Goal: Task Accomplishment & Management: Complete application form

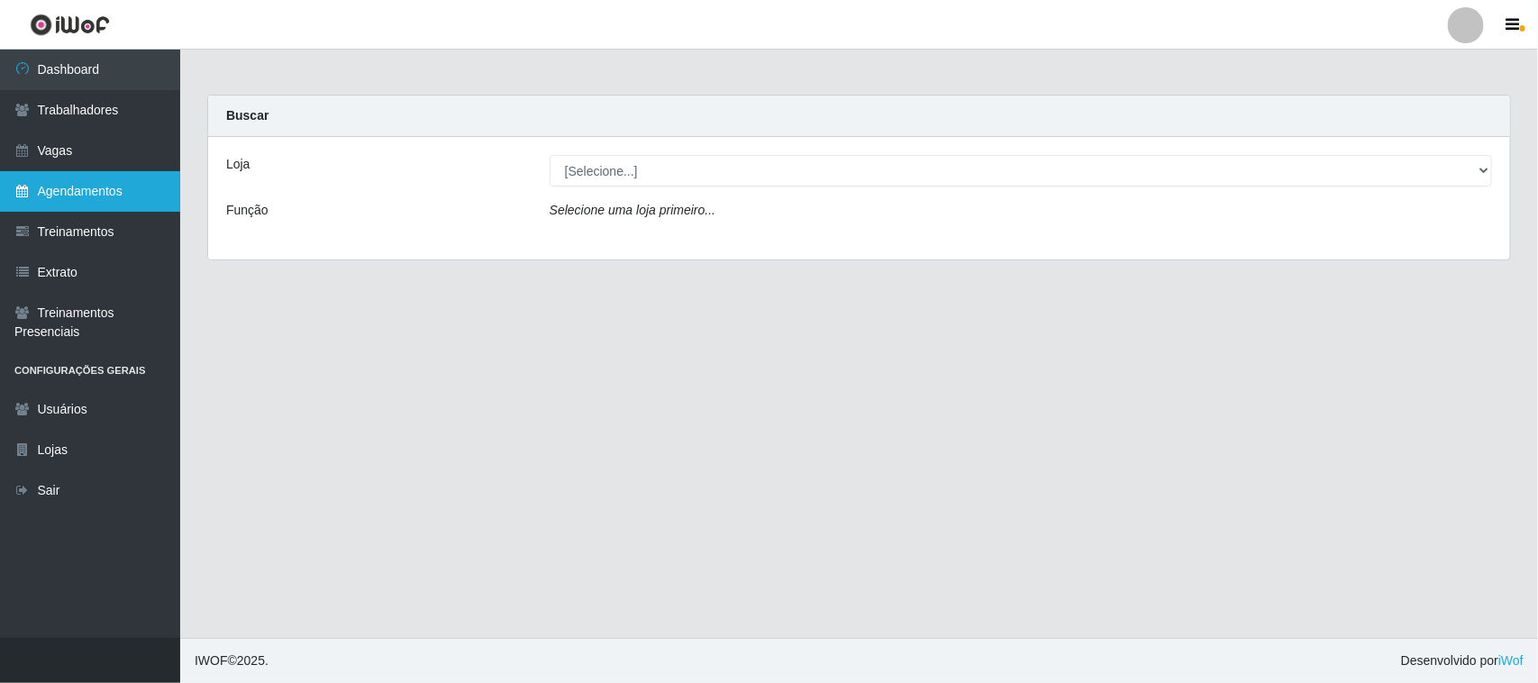
click at [86, 195] on link "Agendamentos" at bounding box center [90, 191] width 180 height 41
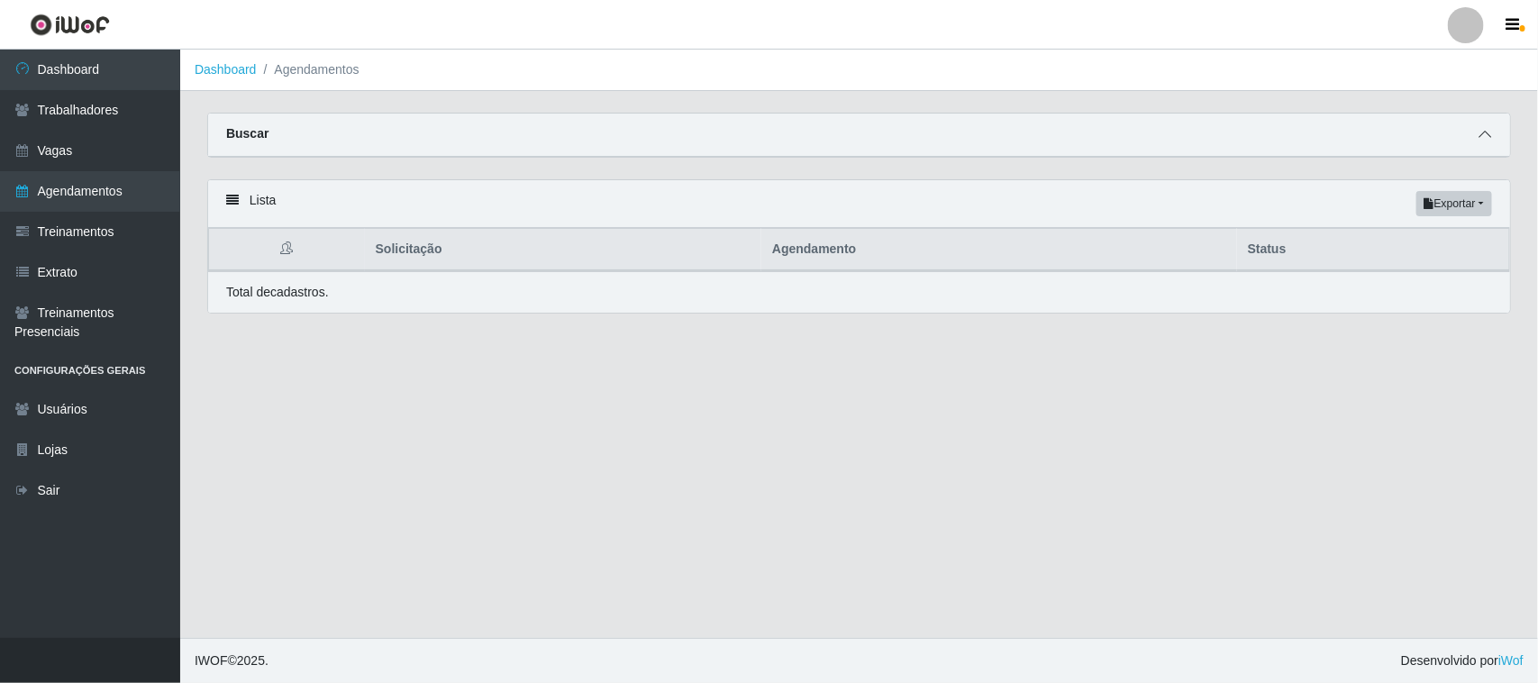
click at [1489, 135] on icon at bounding box center [1485, 134] width 13 height 13
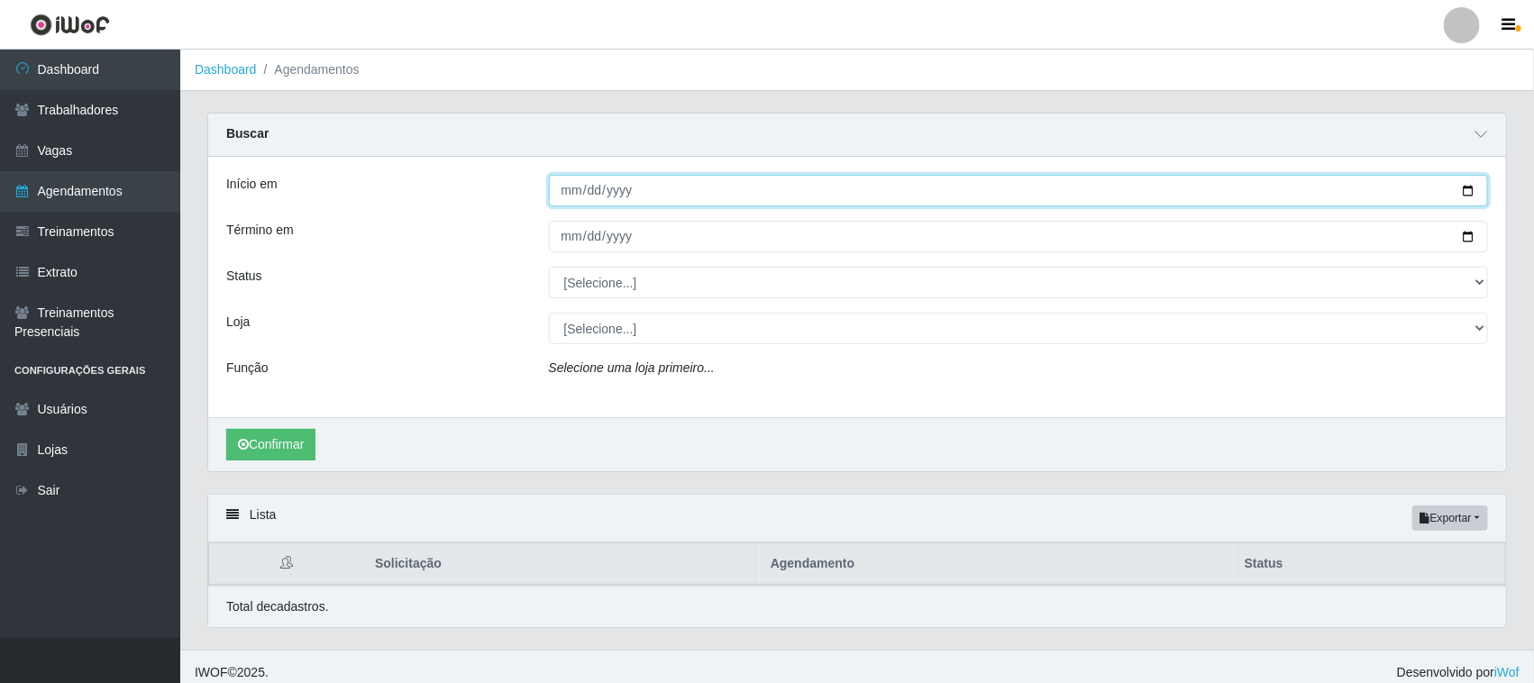
click at [1467, 192] on input "Início em" at bounding box center [1019, 191] width 940 height 32
type input "[DATE]"
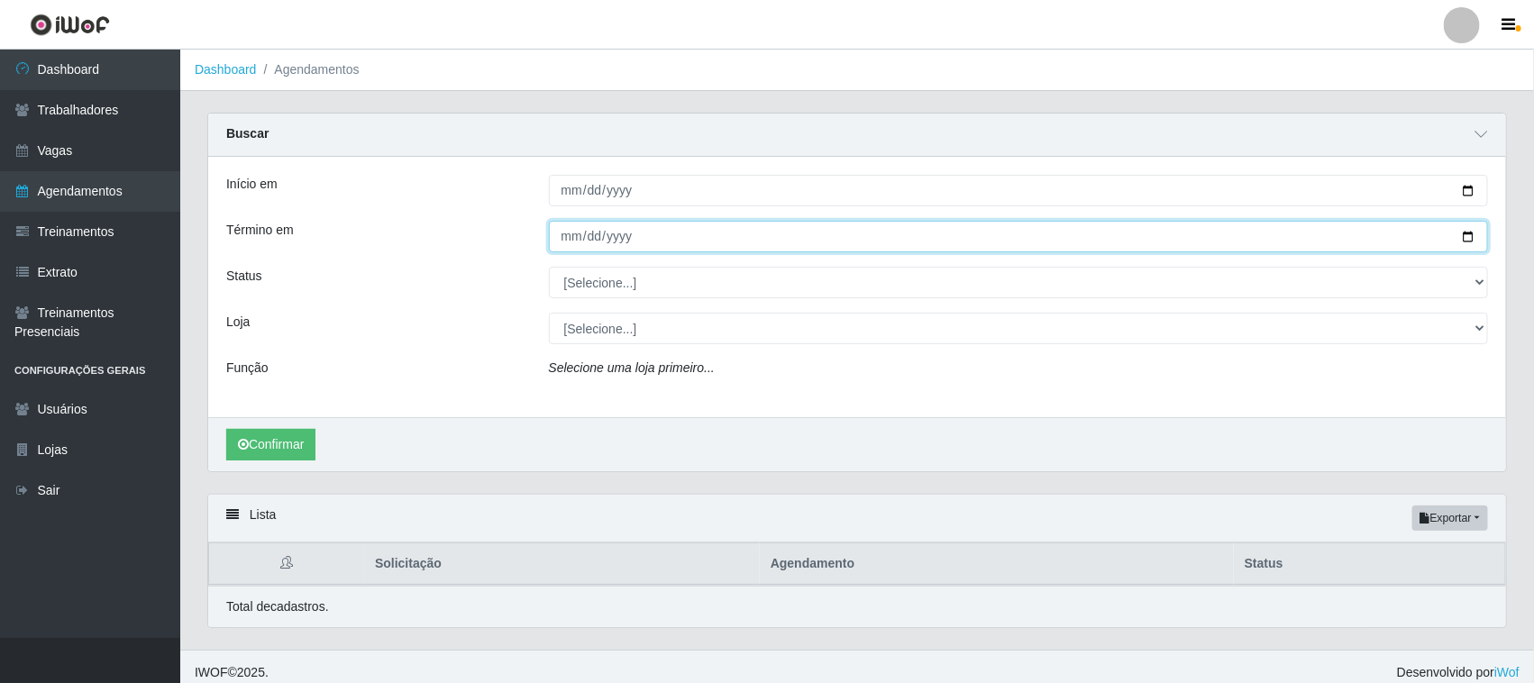
click at [1467, 241] on input "Término em" at bounding box center [1019, 237] width 940 height 32
type input "[DATE]"
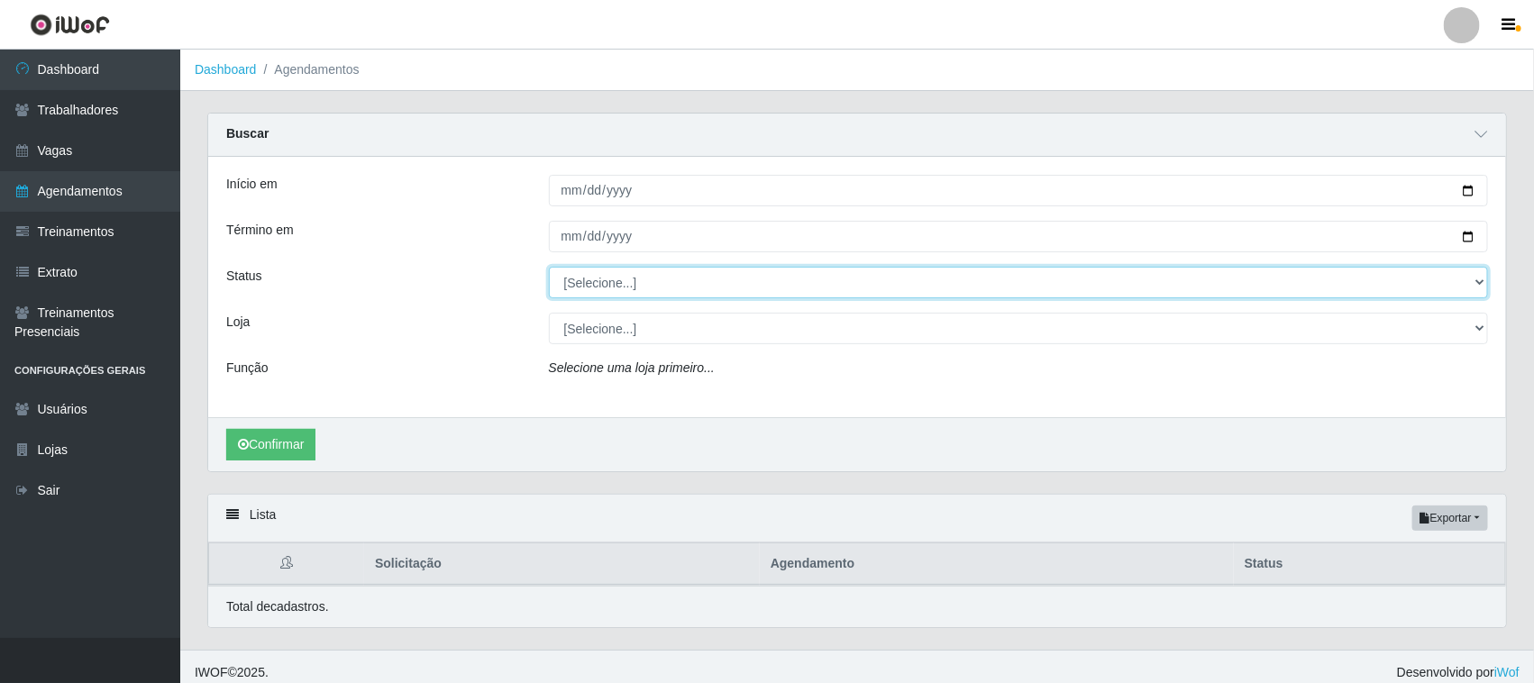
click at [624, 288] on select "[Selecione...] AGENDADO AGUARDANDO LIBERAR EM ANDAMENTO EM REVISÃO FINALIZADO C…" at bounding box center [1019, 283] width 940 height 32
select select "AGENDADO"
click at [549, 268] on select "[Selecione...] AGENDADO AGUARDANDO LIBERAR EM ANDAMENTO EM REVISÃO FINALIZADO C…" at bounding box center [1019, 283] width 940 height 32
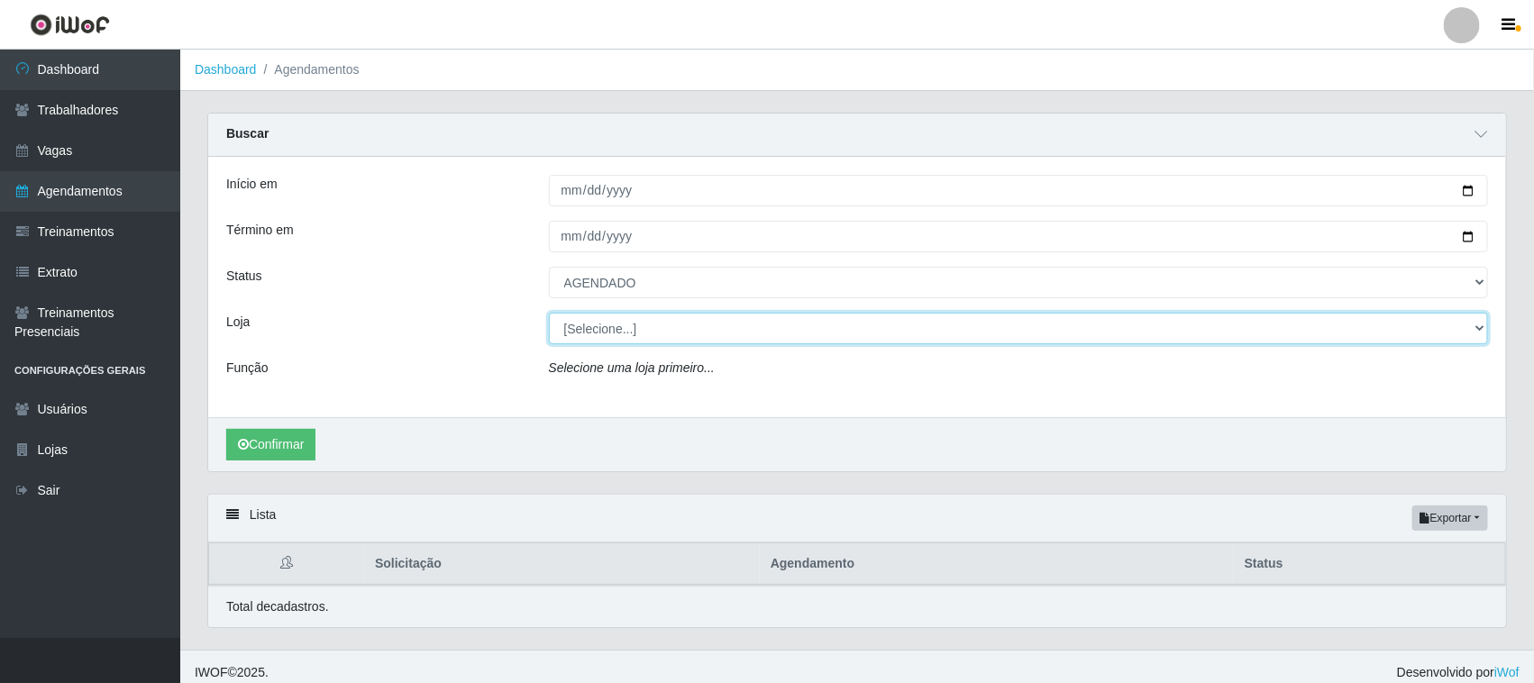
click at [614, 327] on select "[Selecione...] Nordestão - [GEOGRAPHIC_DATA]" at bounding box center [1019, 329] width 940 height 32
select select "420"
click at [549, 314] on select "[Selecione...] Nordestão - [GEOGRAPHIC_DATA]" at bounding box center [1019, 329] width 940 height 32
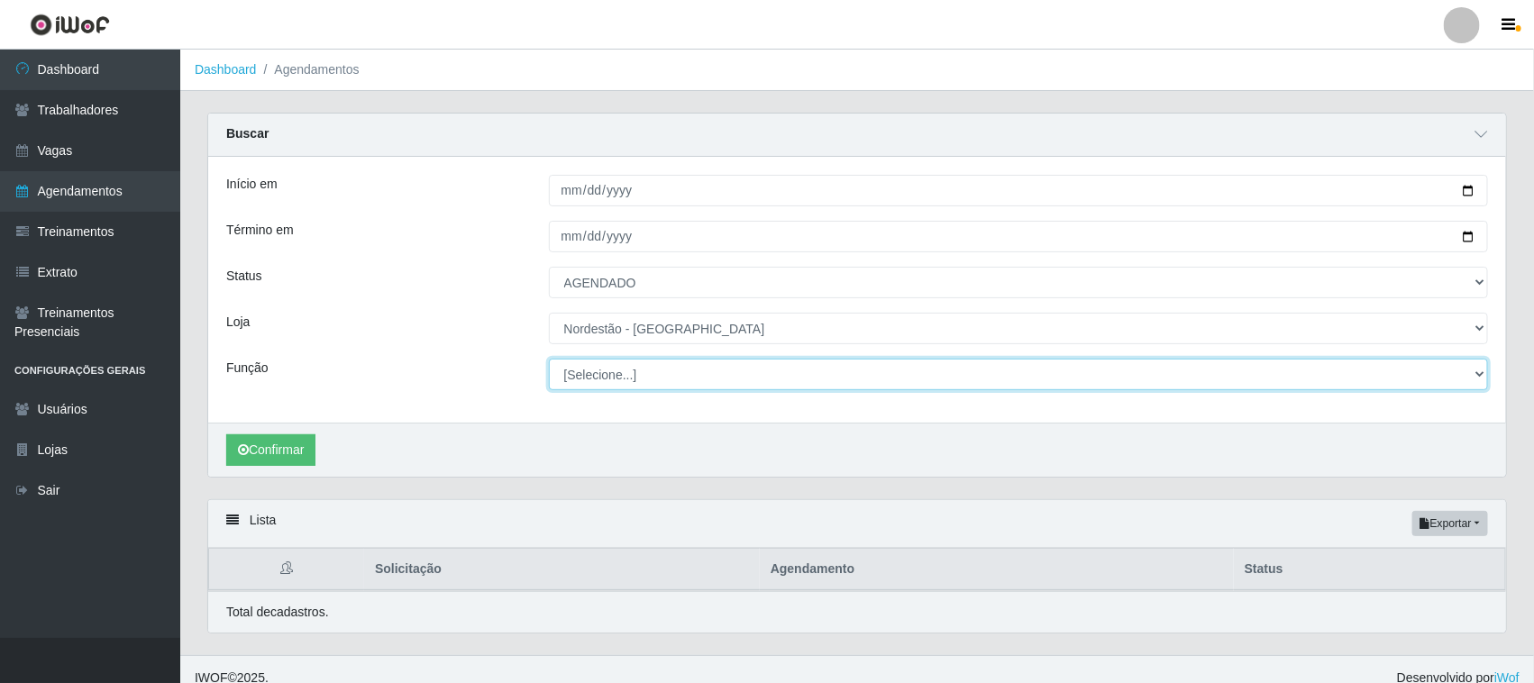
click at [615, 371] on select "[Selecione...] Embalador Embalador + Embalador ++ Operador de Caixa Operador de…" at bounding box center [1019, 375] width 940 height 32
select select "22"
click at [549, 360] on select "[Selecione...] Embalador Embalador + Embalador ++ Operador de Caixa Operador de…" at bounding box center [1019, 375] width 940 height 32
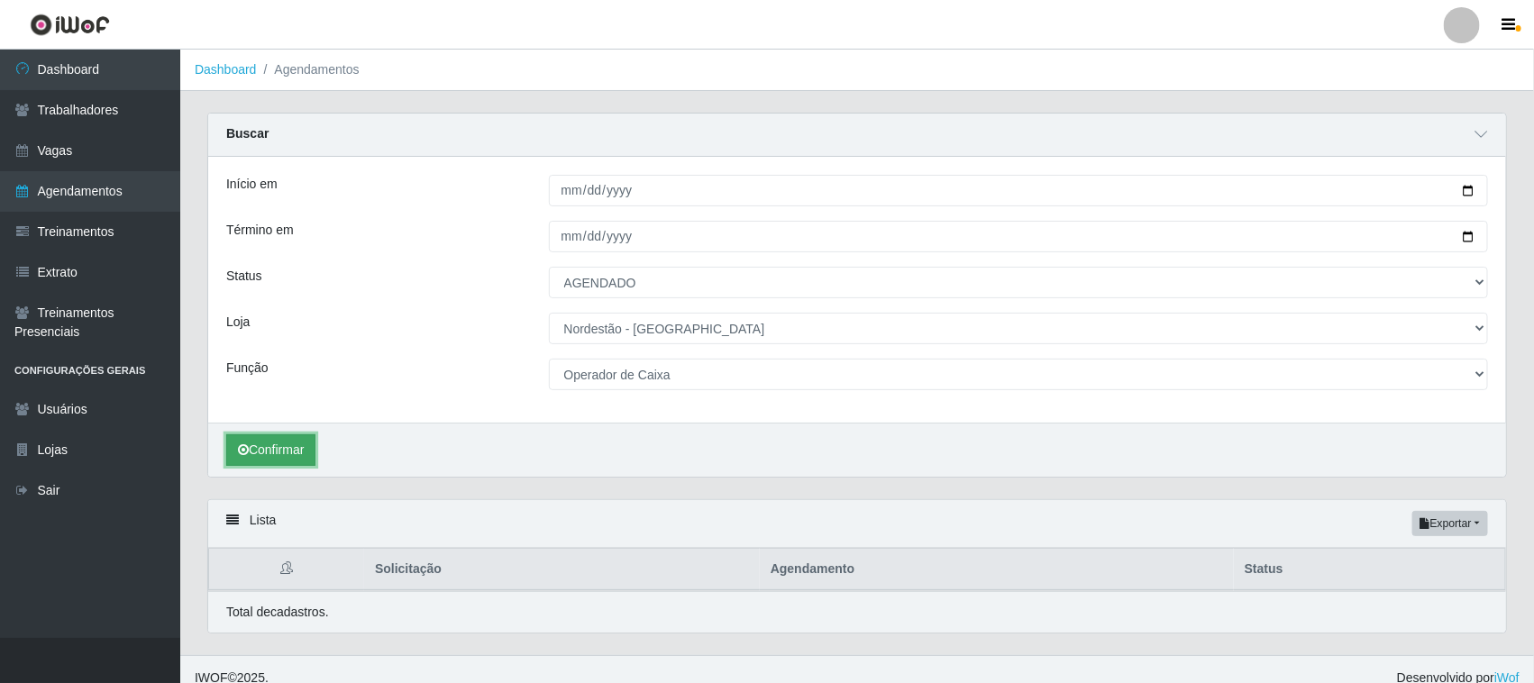
click at [293, 448] on button "Confirmar" at bounding box center [270, 450] width 89 height 32
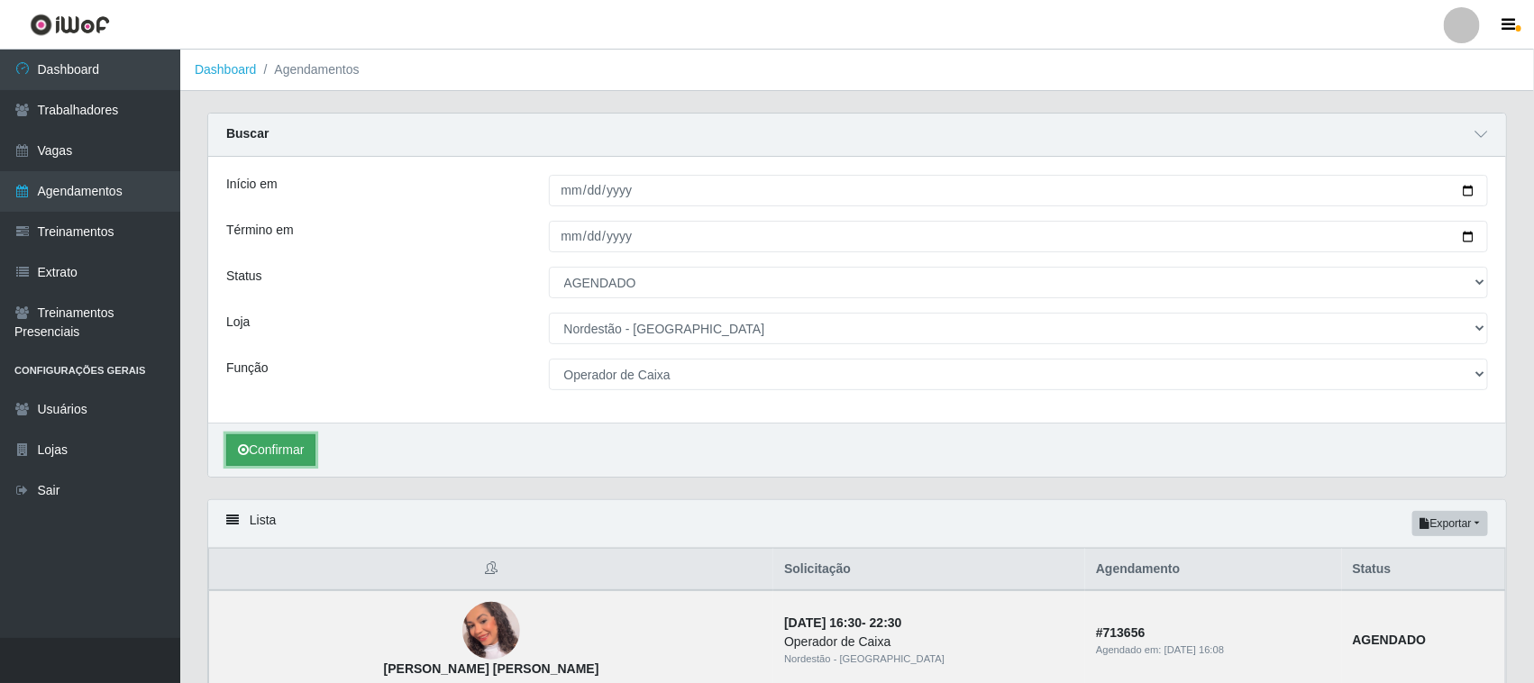
click at [306, 456] on button "Confirmar" at bounding box center [270, 450] width 89 height 32
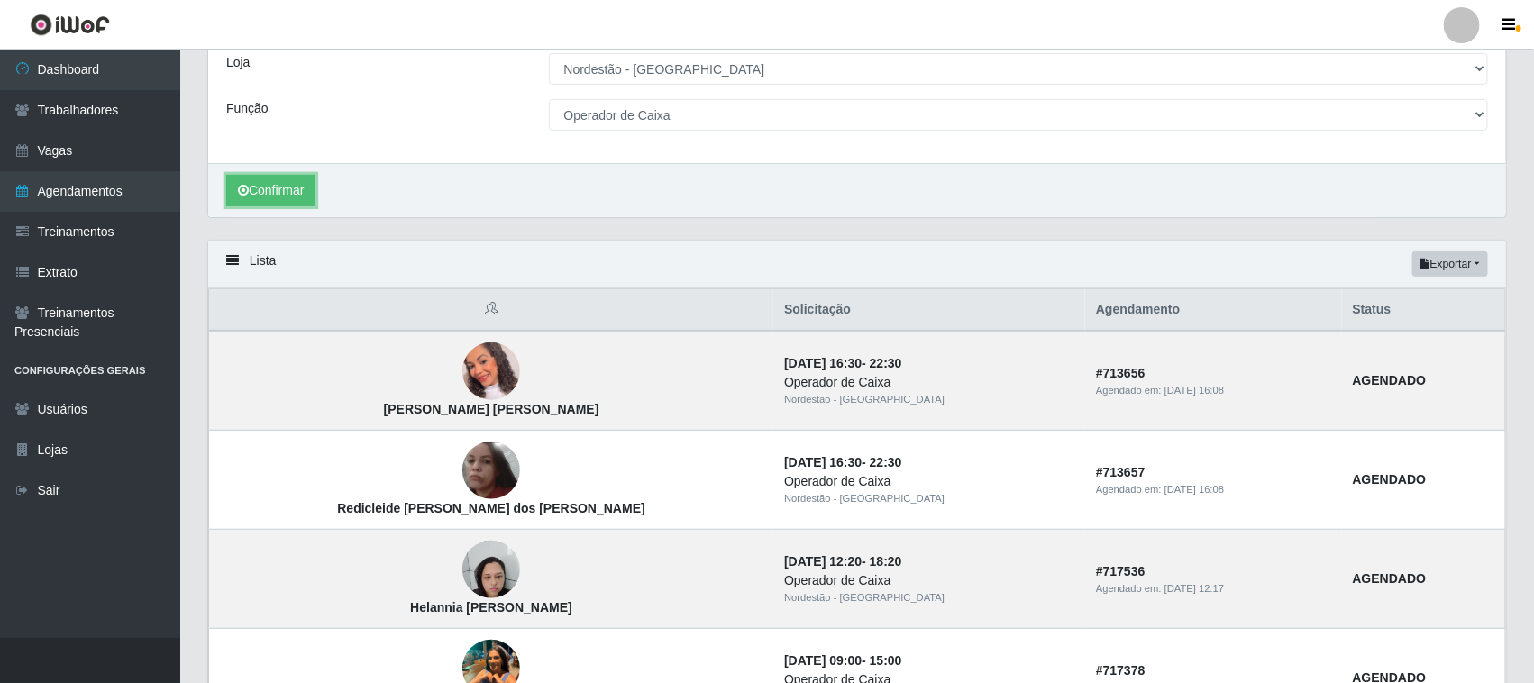
scroll to position [191, 0]
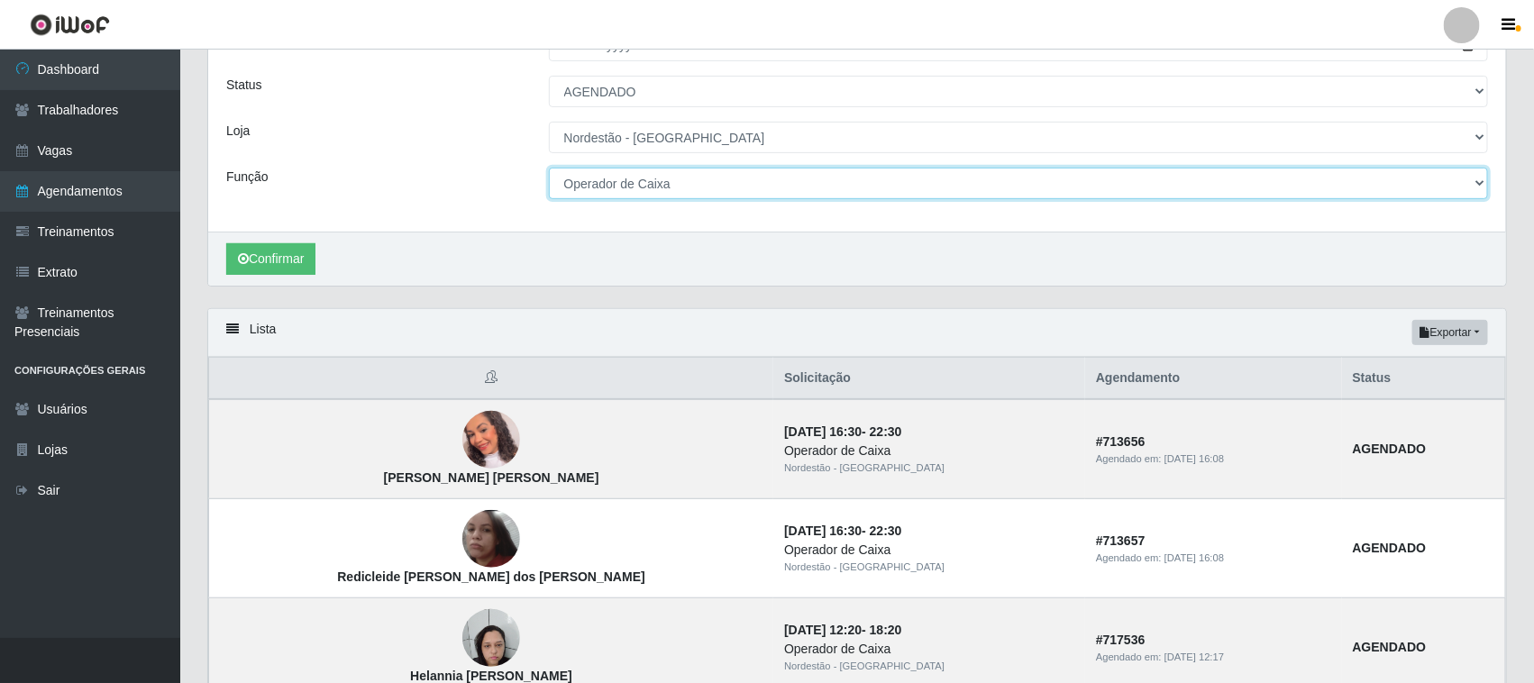
click at [750, 185] on select "[Selecione...] Embalador Embalador + Embalador ++ Operador de Caixa Operador de…" at bounding box center [1019, 184] width 940 height 32
click at [549, 168] on select "[Selecione...] Embalador Embalador + Embalador ++ Operador de Caixa Operador de…" at bounding box center [1019, 184] width 940 height 32
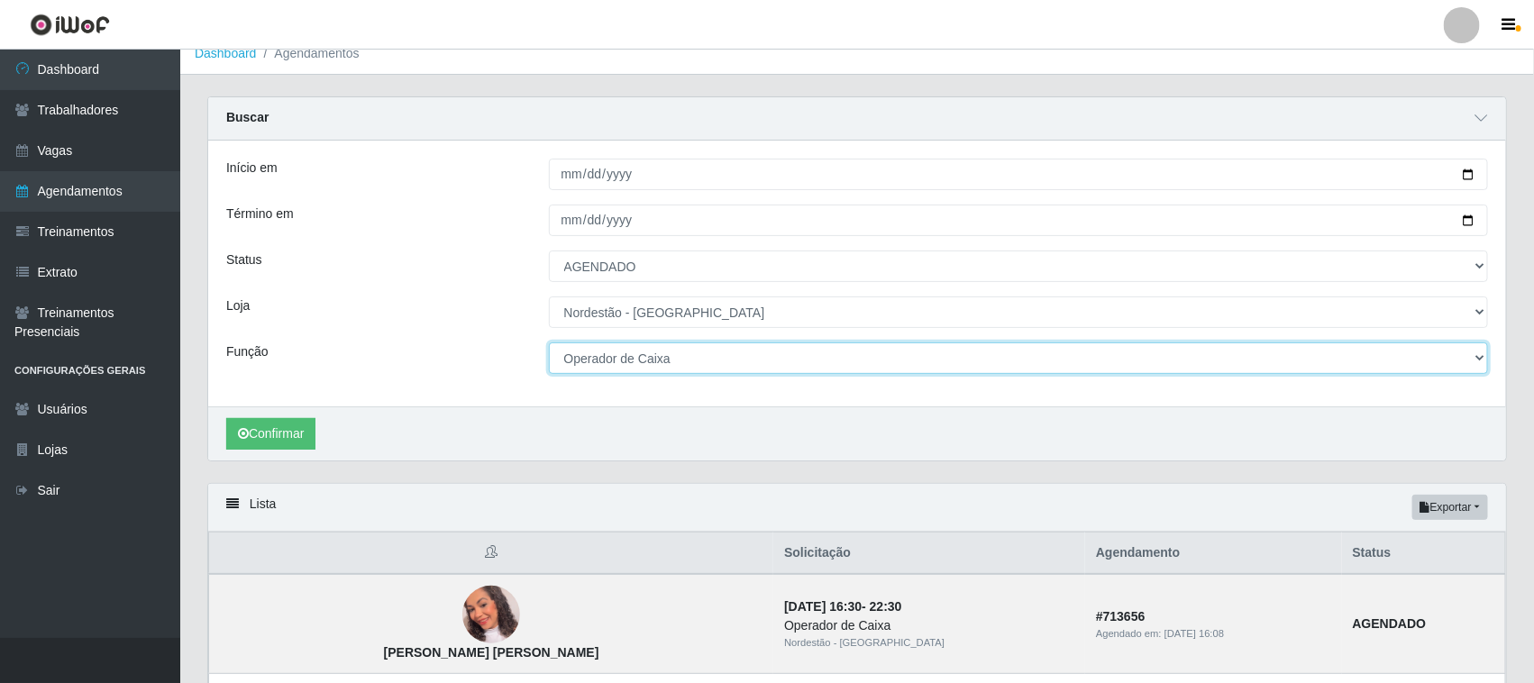
scroll to position [0, 0]
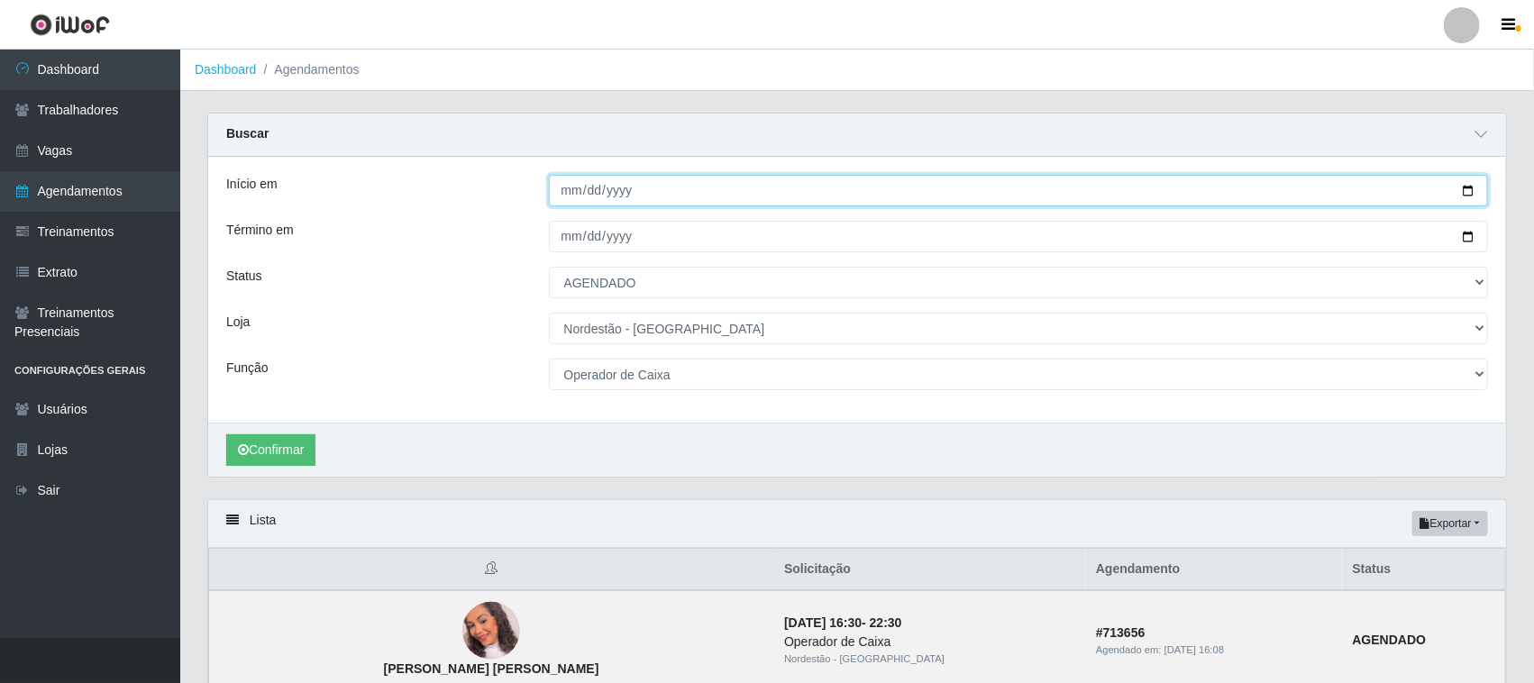
click at [1470, 189] on input "[DATE]" at bounding box center [1019, 191] width 940 height 32
type input "[DATE]"
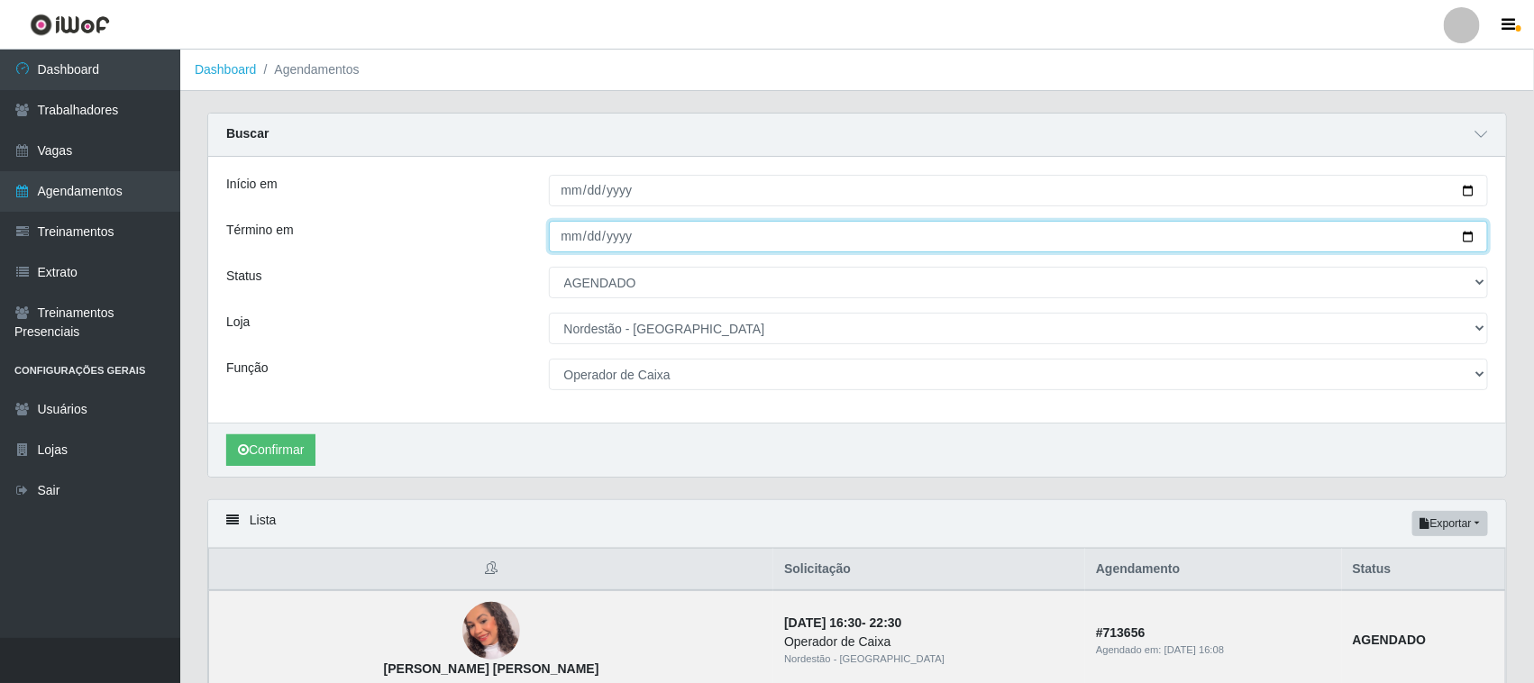
click at [1469, 231] on input "[DATE]" at bounding box center [1019, 237] width 940 height 32
type input "[DATE]"
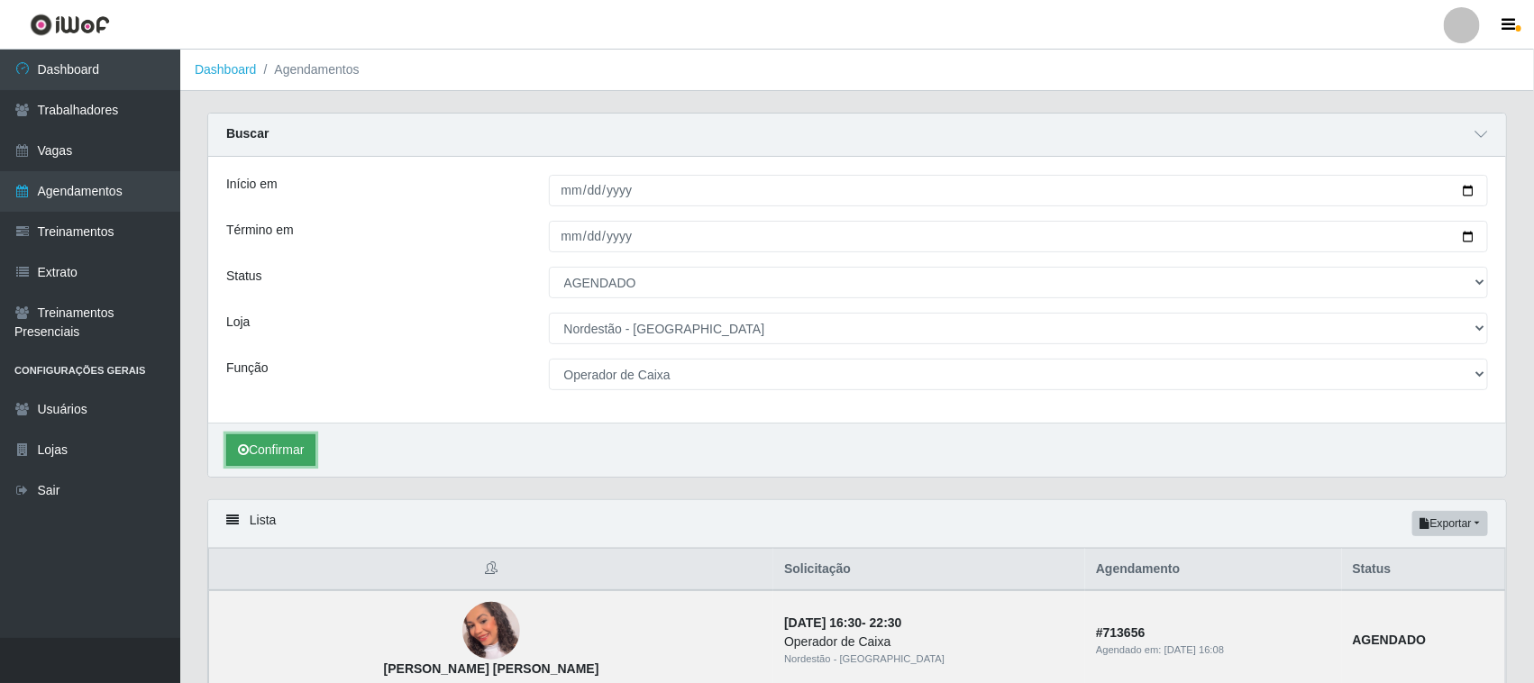
click at [291, 438] on button "Confirmar" at bounding box center [270, 450] width 89 height 32
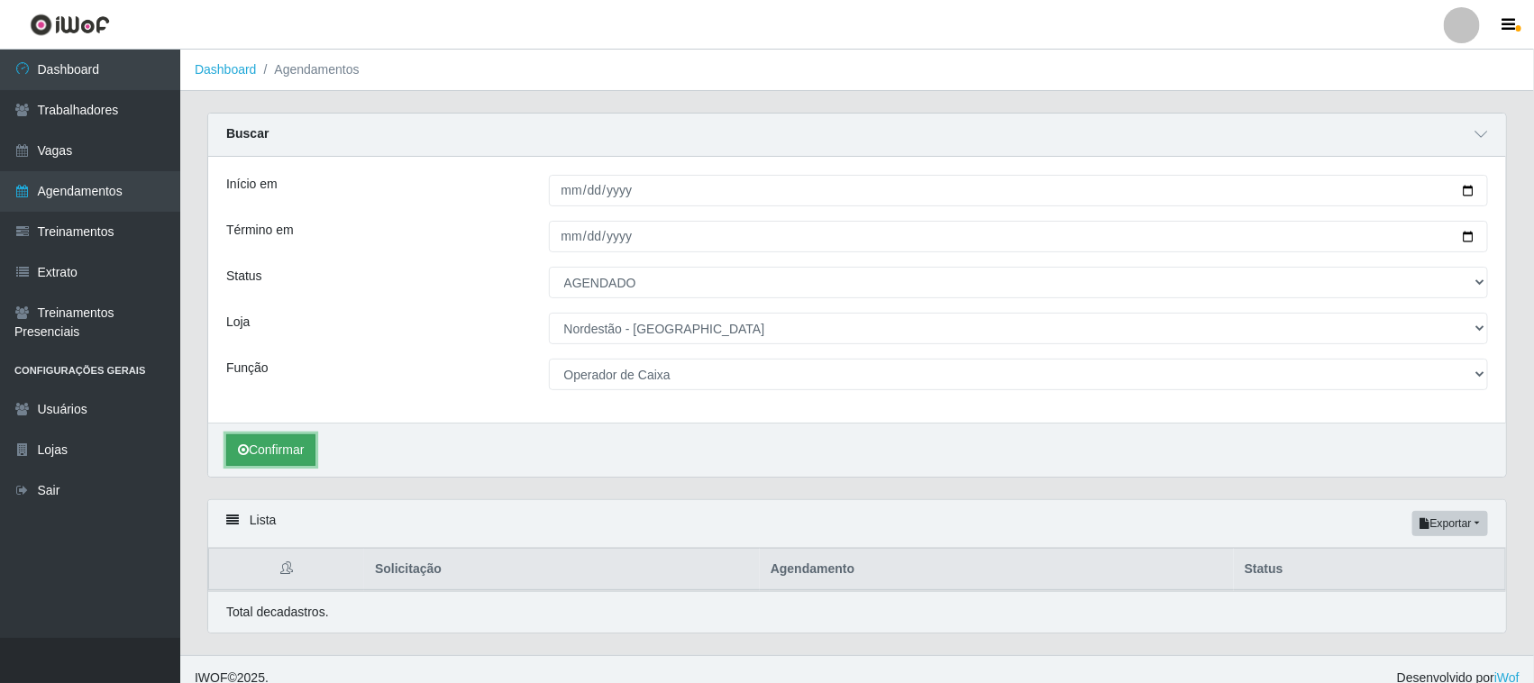
click at [287, 443] on button "Confirmar" at bounding box center [270, 450] width 89 height 32
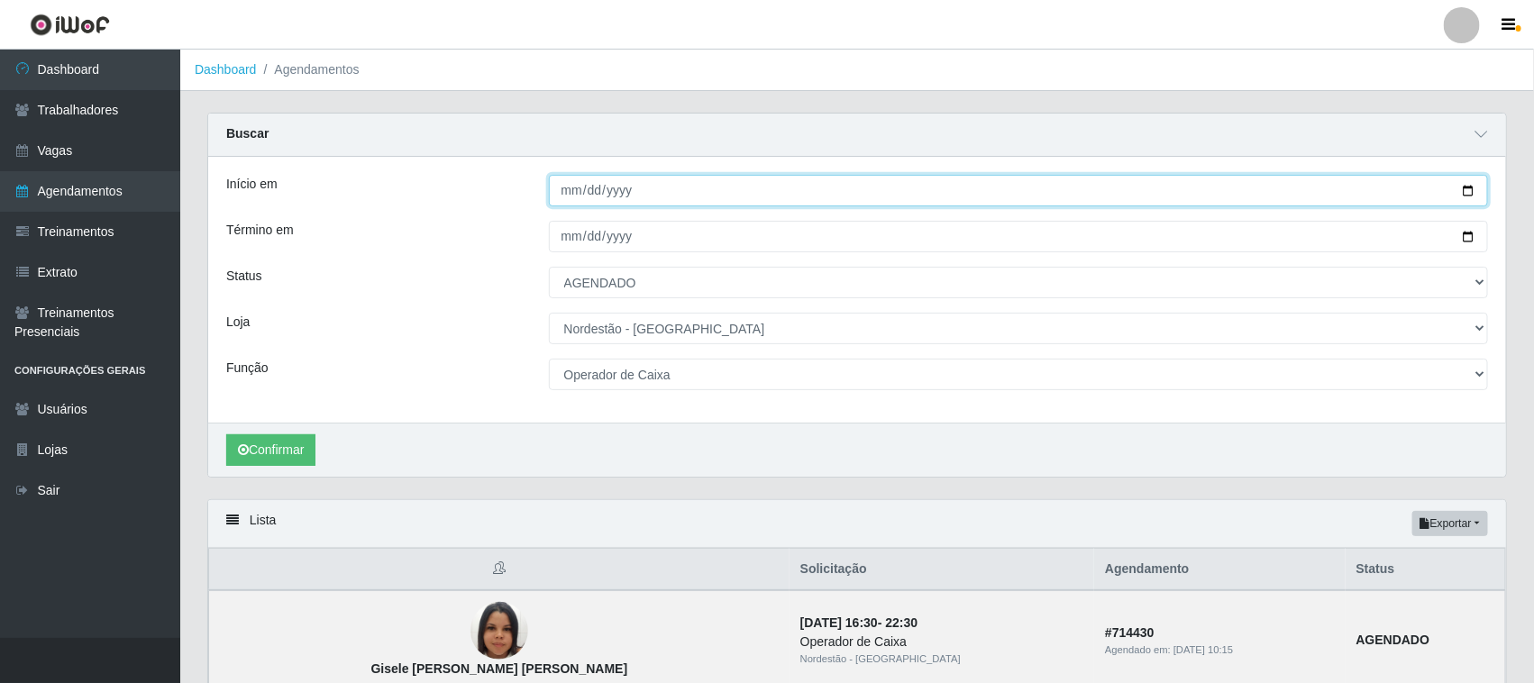
click at [1469, 190] on input "[DATE]" at bounding box center [1019, 191] width 940 height 32
type input "[DATE]"
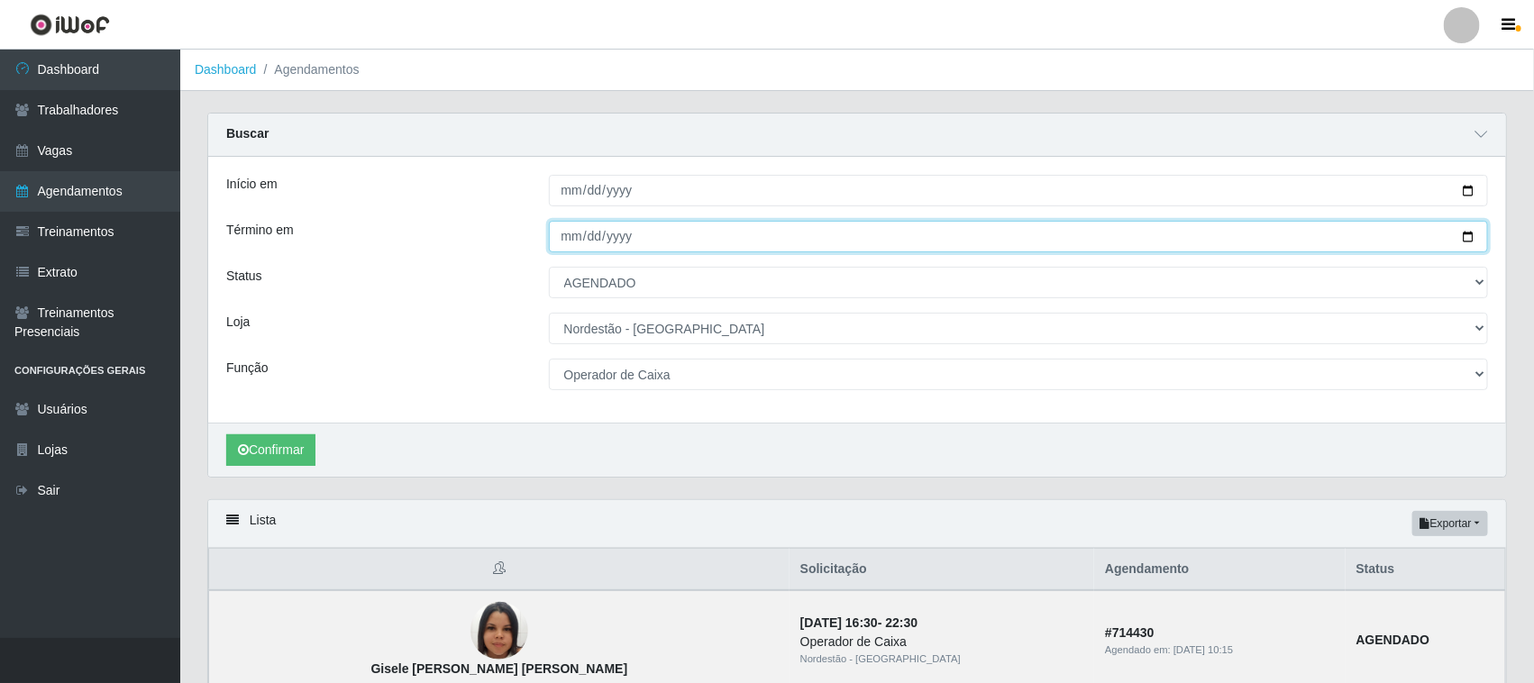
click at [1462, 232] on input "[DATE]" at bounding box center [1019, 237] width 940 height 32
type input "[DATE]"
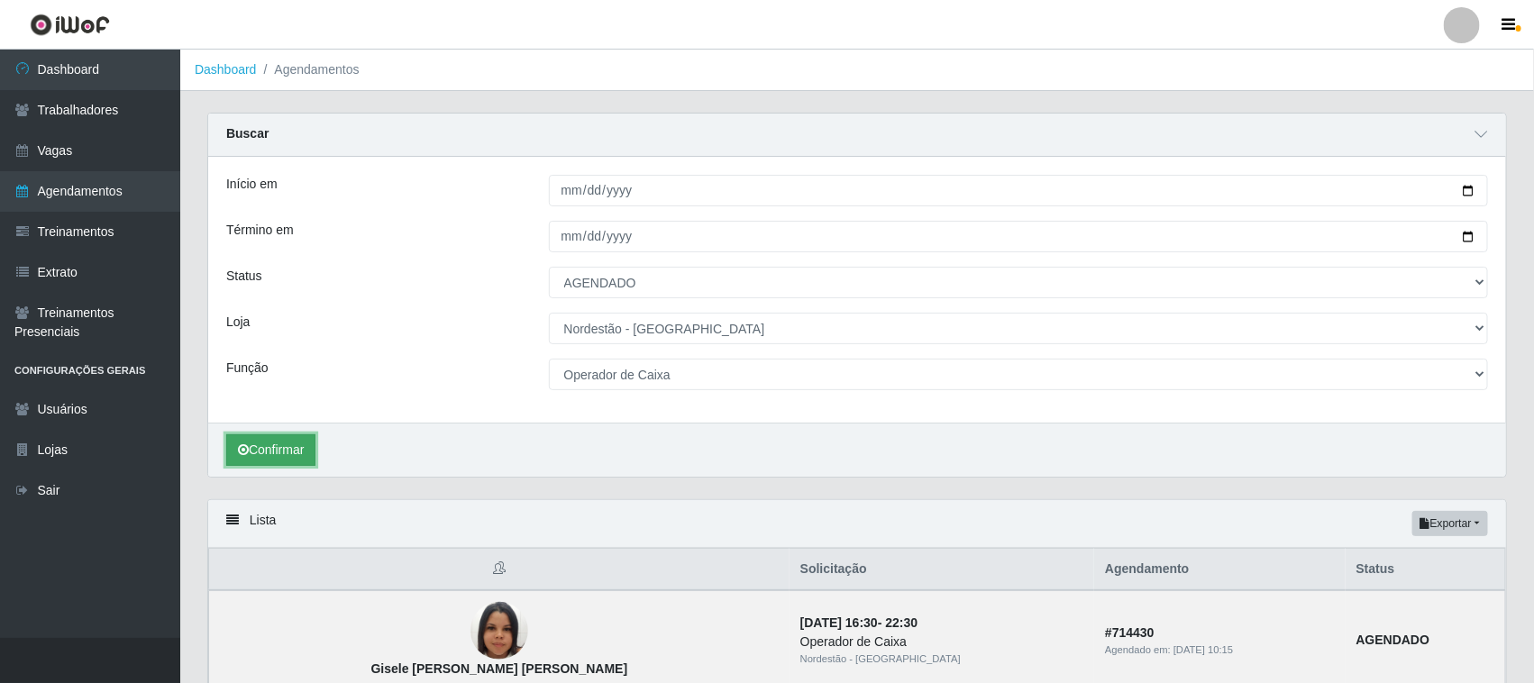
click at [295, 449] on button "Confirmar" at bounding box center [270, 450] width 89 height 32
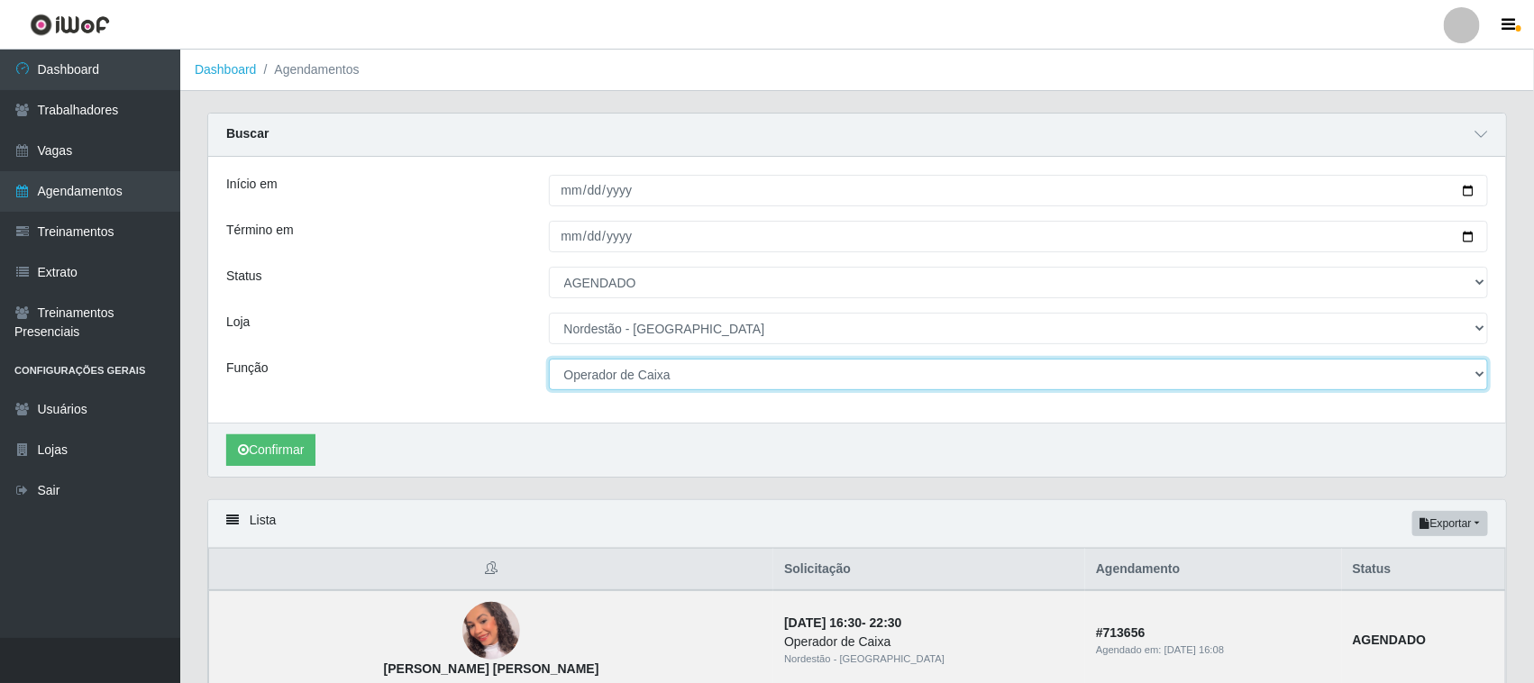
click at [1479, 375] on select "[Selecione...] Embalador Embalador + Embalador ++ Operador de Caixa Operador de…" at bounding box center [1019, 375] width 940 height 32
select select "1"
click at [549, 360] on select "[Selecione...] Embalador Embalador + Embalador ++ Operador de Caixa Operador de…" at bounding box center [1019, 375] width 940 height 32
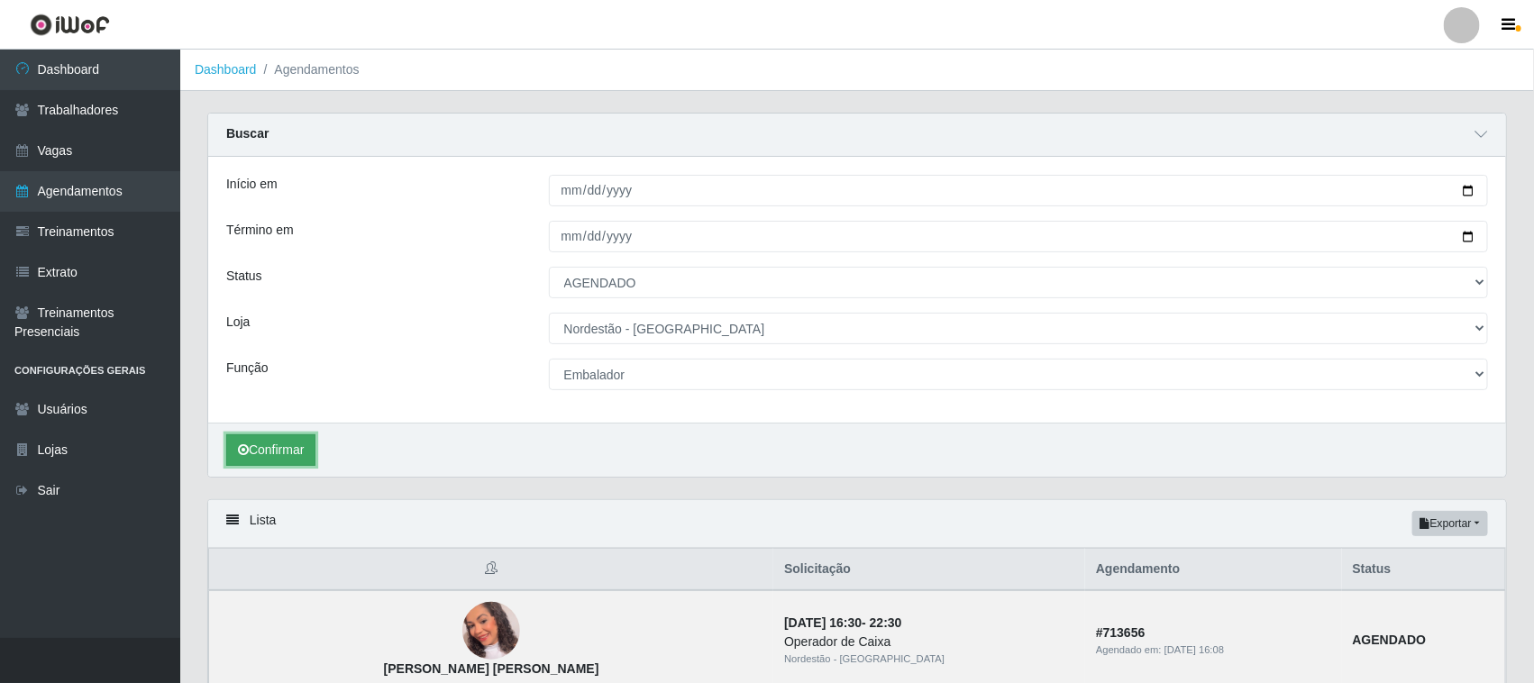
click at [270, 447] on button "Confirmar" at bounding box center [270, 450] width 89 height 32
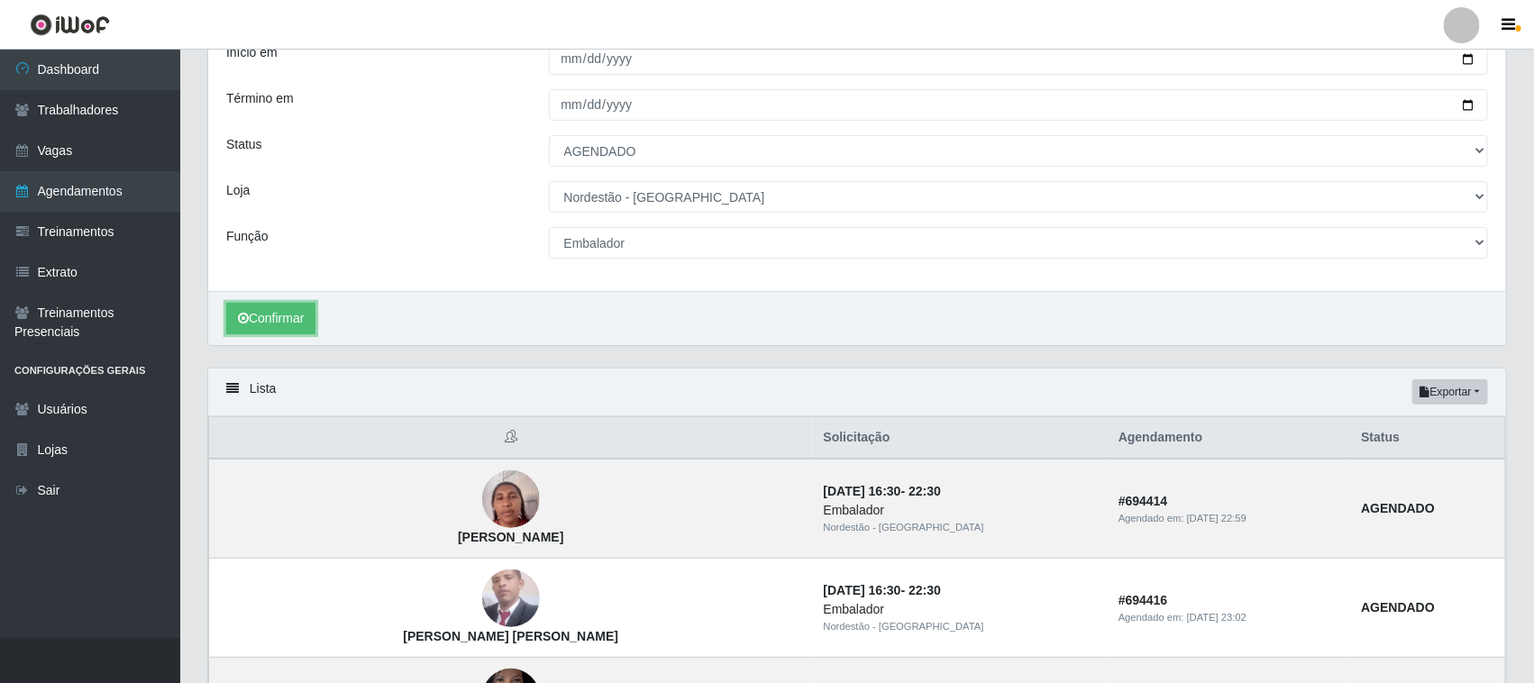
scroll to position [244, 0]
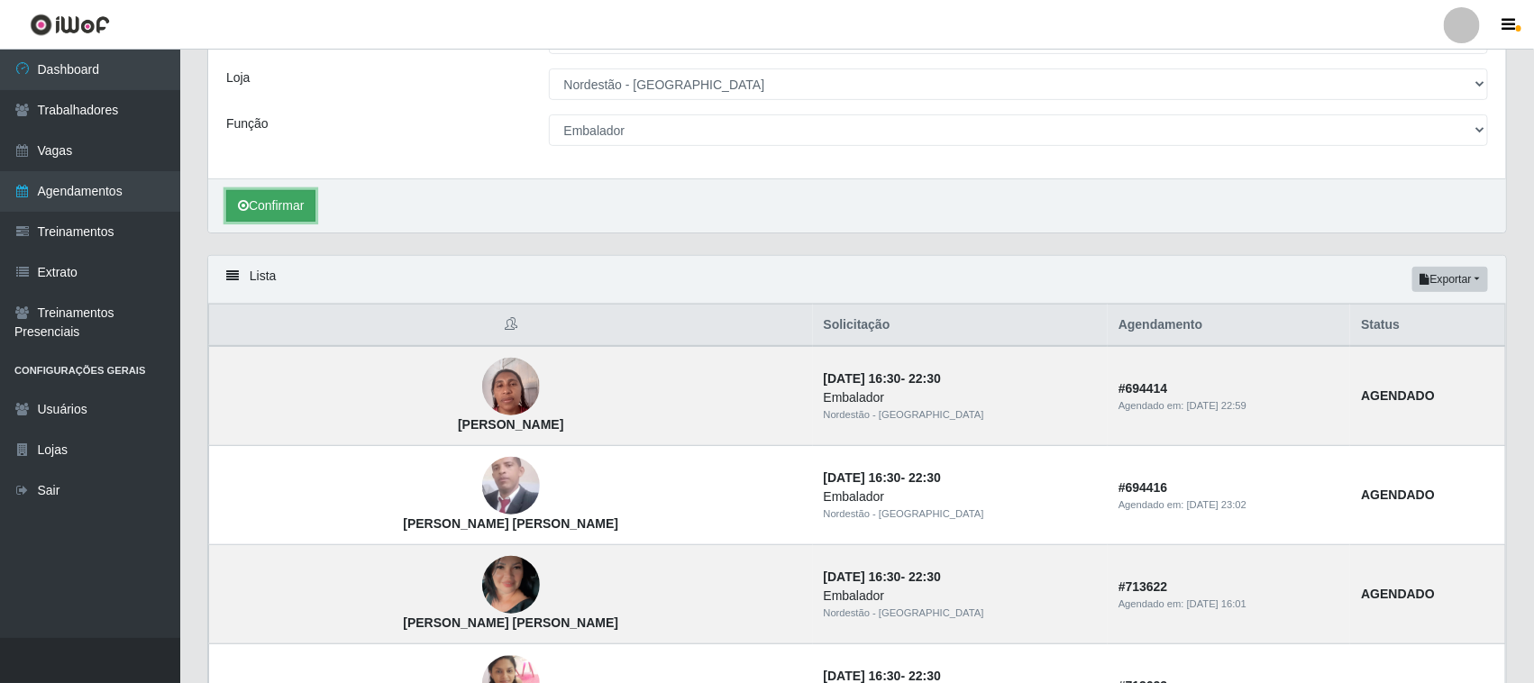
click at [313, 210] on button "Confirmar" at bounding box center [270, 206] width 89 height 32
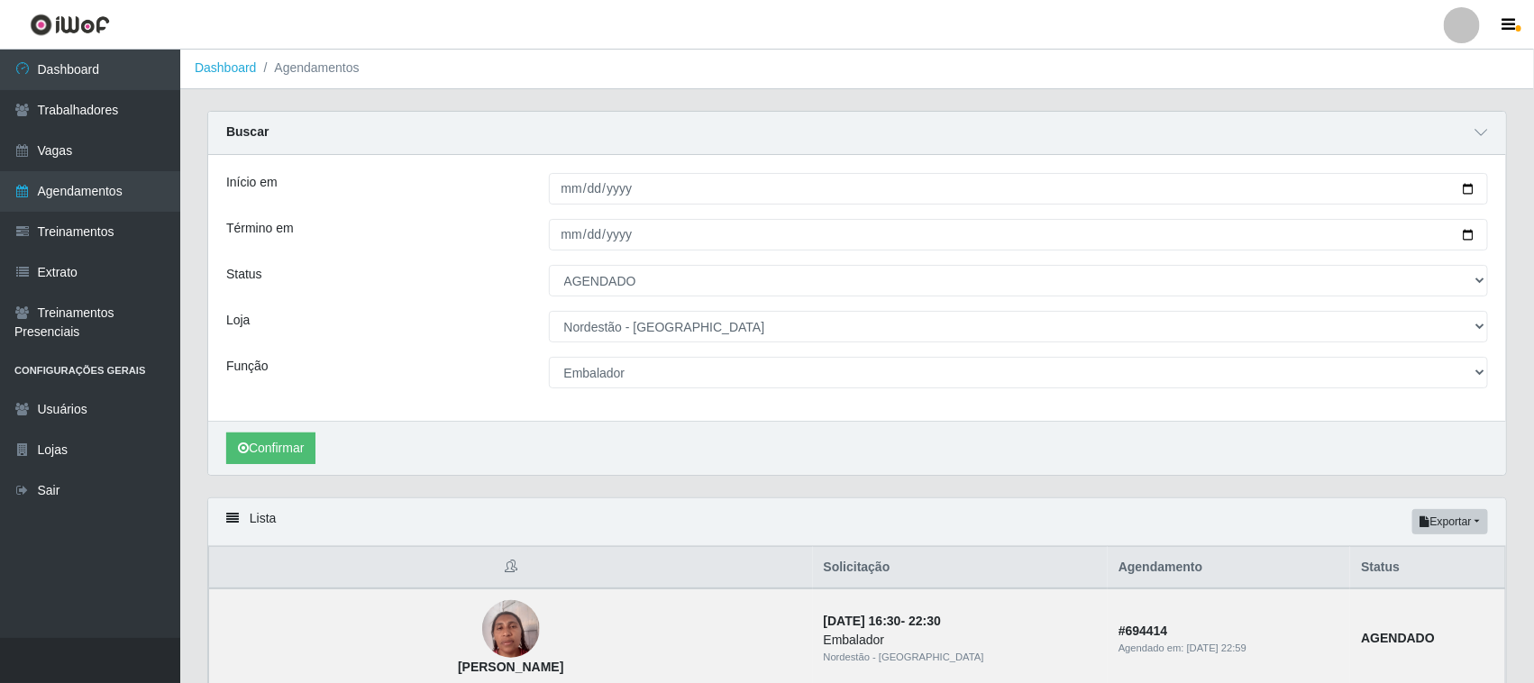
scroll to position [0, 0]
click at [1473, 191] on input "[DATE]" at bounding box center [1019, 191] width 940 height 32
type input "[DATE]"
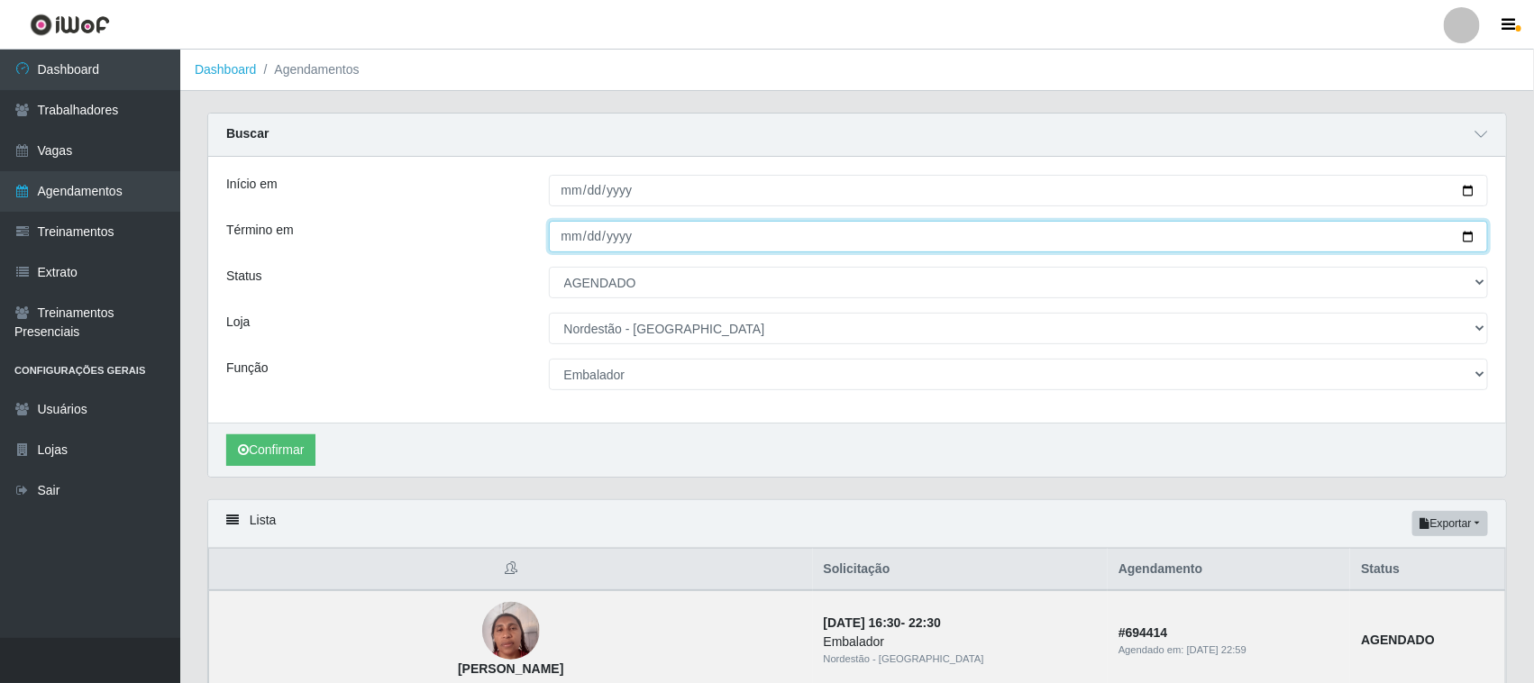
click at [1470, 230] on input "[DATE]" at bounding box center [1019, 237] width 940 height 32
type input "[DATE]"
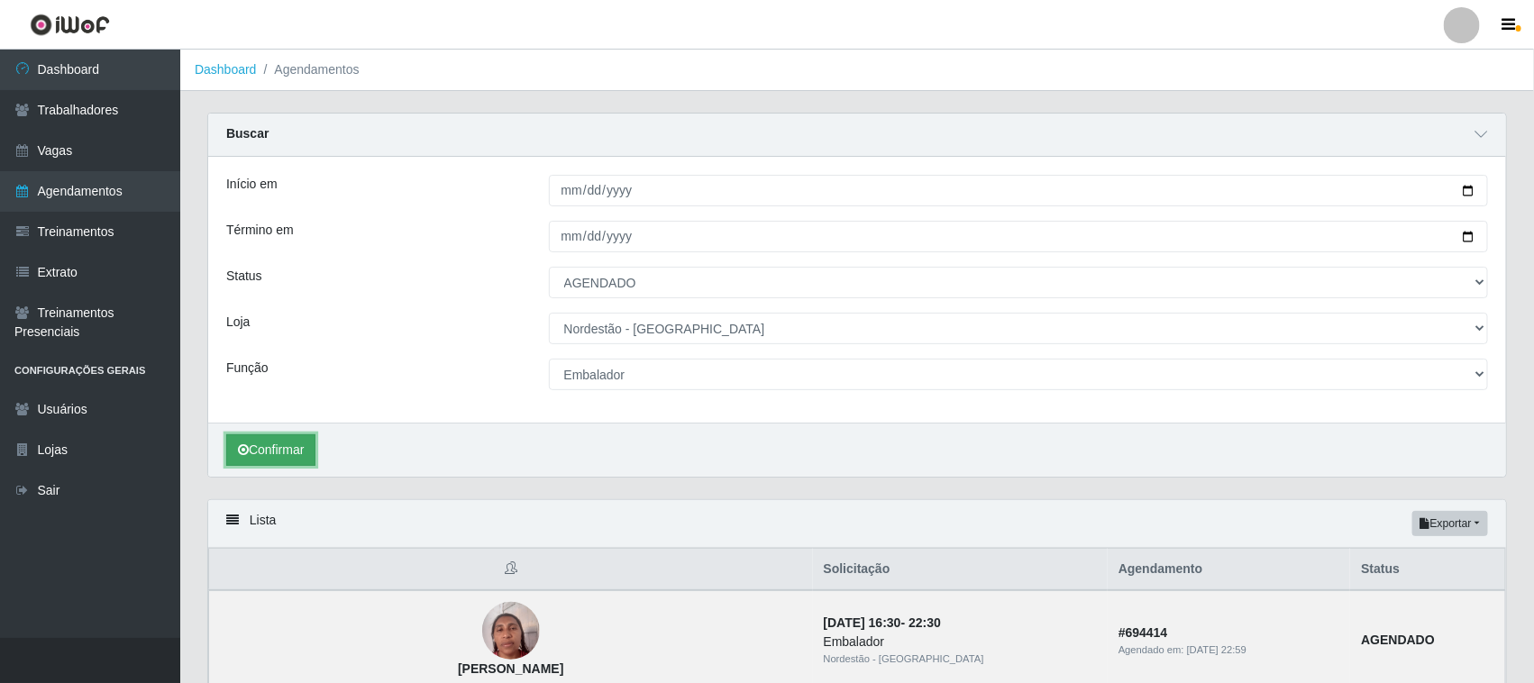
click at [279, 451] on button "Confirmar" at bounding box center [270, 450] width 89 height 32
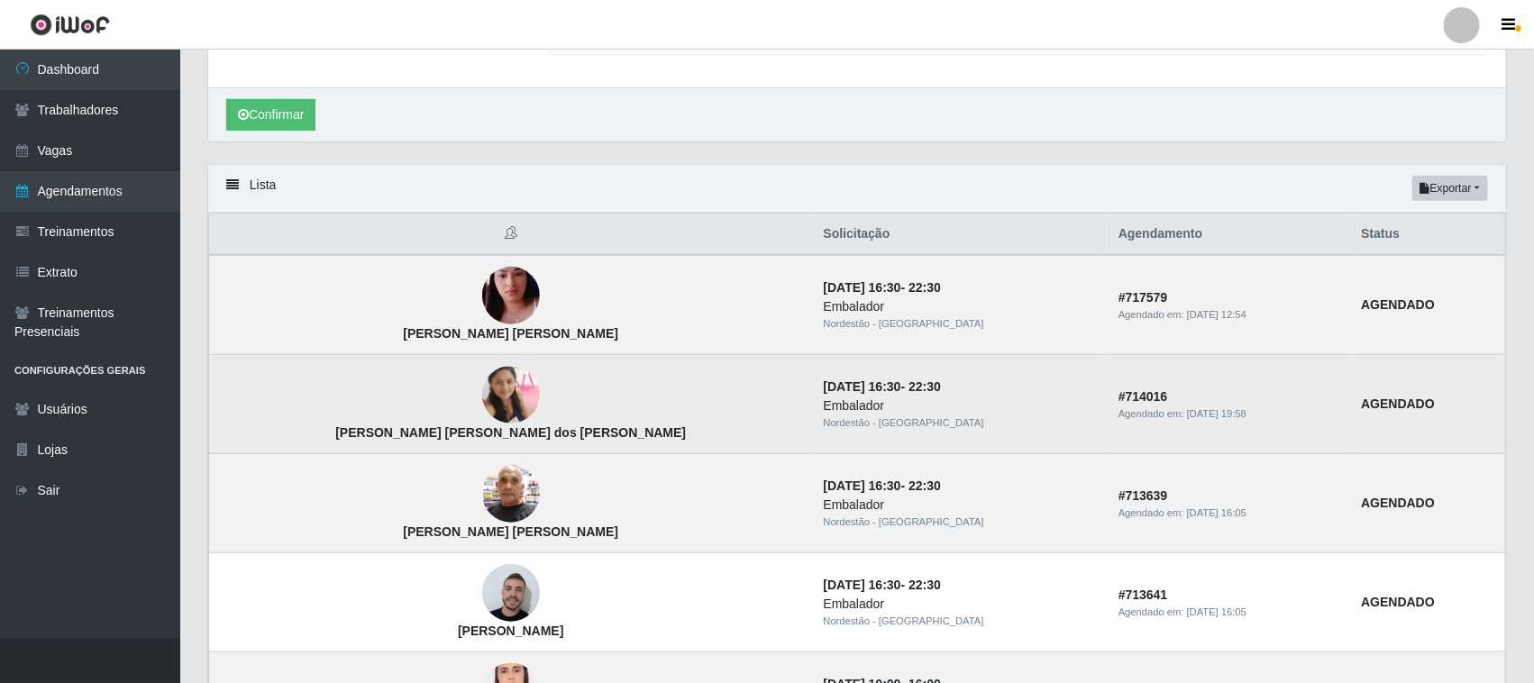
scroll to position [304, 0]
